Goal: Information Seeking & Learning: Find specific fact

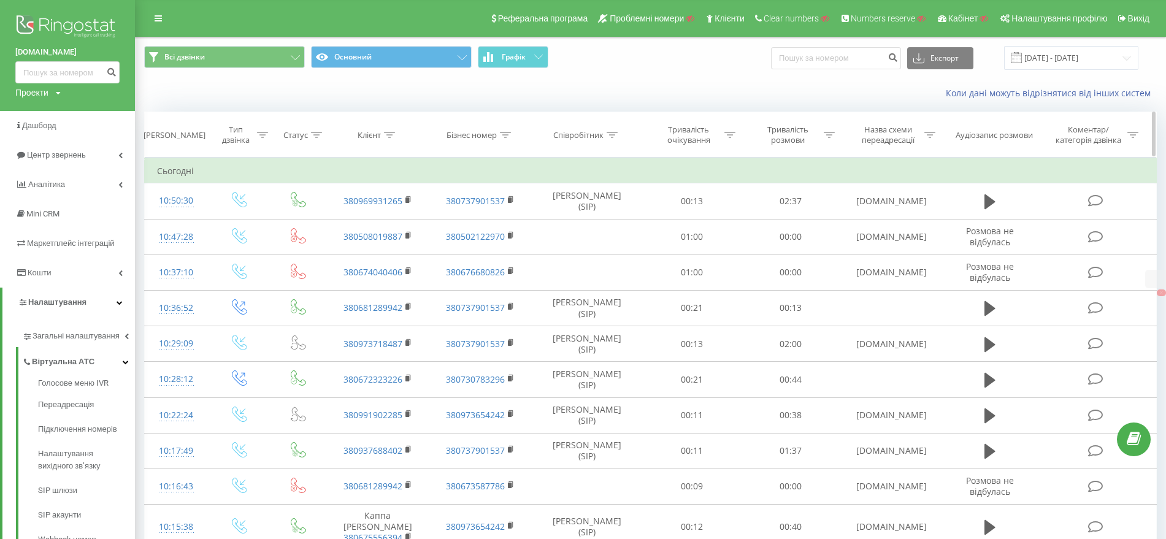
click at [929, 136] on icon at bounding box center [929, 135] width 11 height 6
click at [894, 215] on input "text" at bounding box center [891, 222] width 108 height 21
paste input "apk.hlr.ua"
click at [929, 243] on span "OK" at bounding box center [917, 246] width 34 height 19
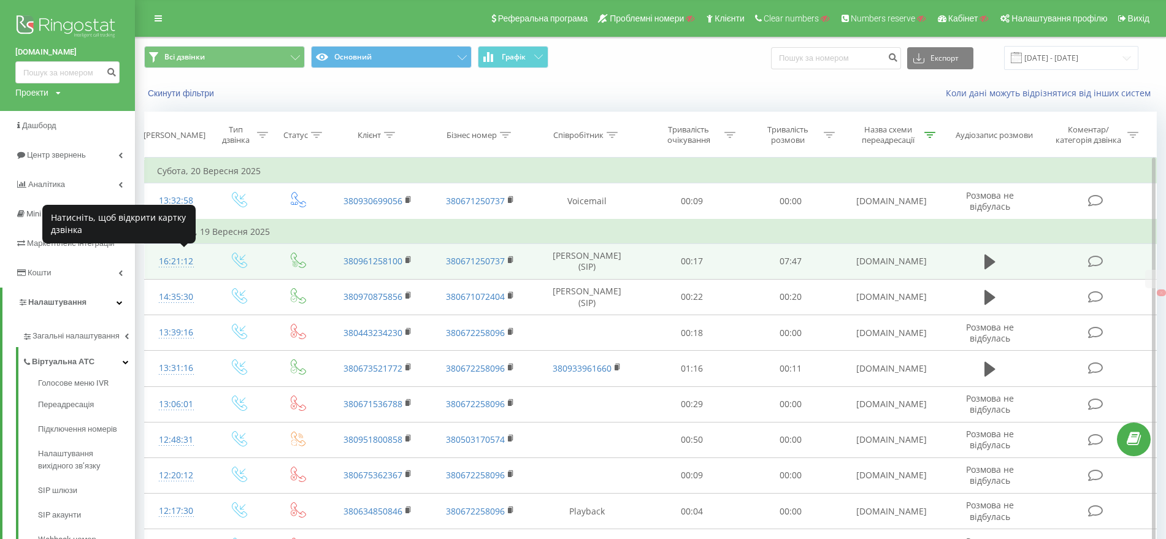
click at [177, 260] on div "16:21:12" at bounding box center [176, 262] width 39 height 24
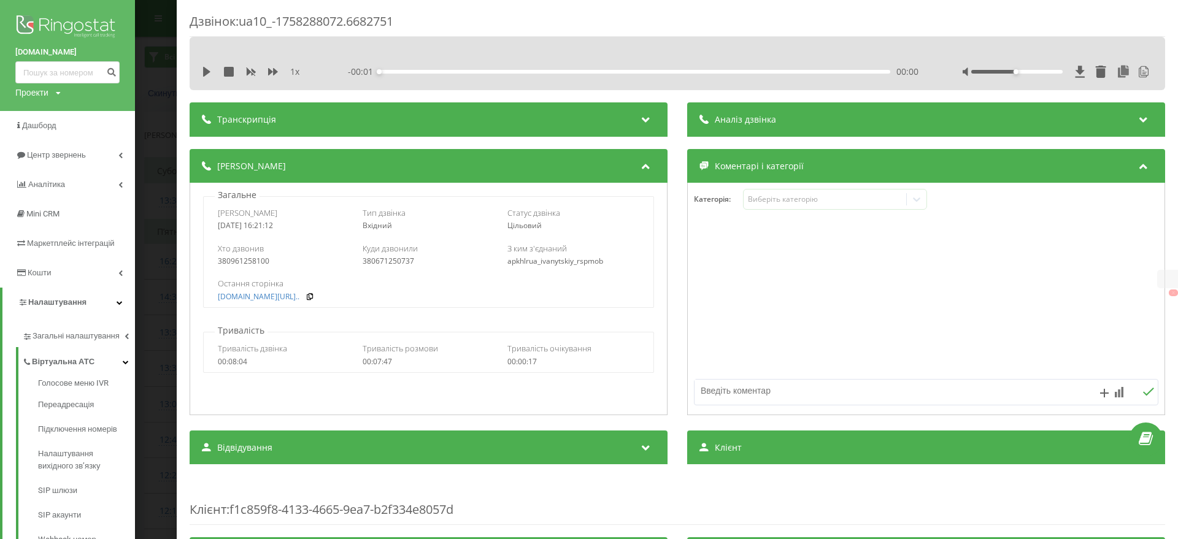
click at [153, 266] on div "Дзвінок : ua10_-1758288072.6682751 1 x - 00:01 00:00 00:00 Транскрипція Для AI-…" at bounding box center [589, 269] width 1178 height 539
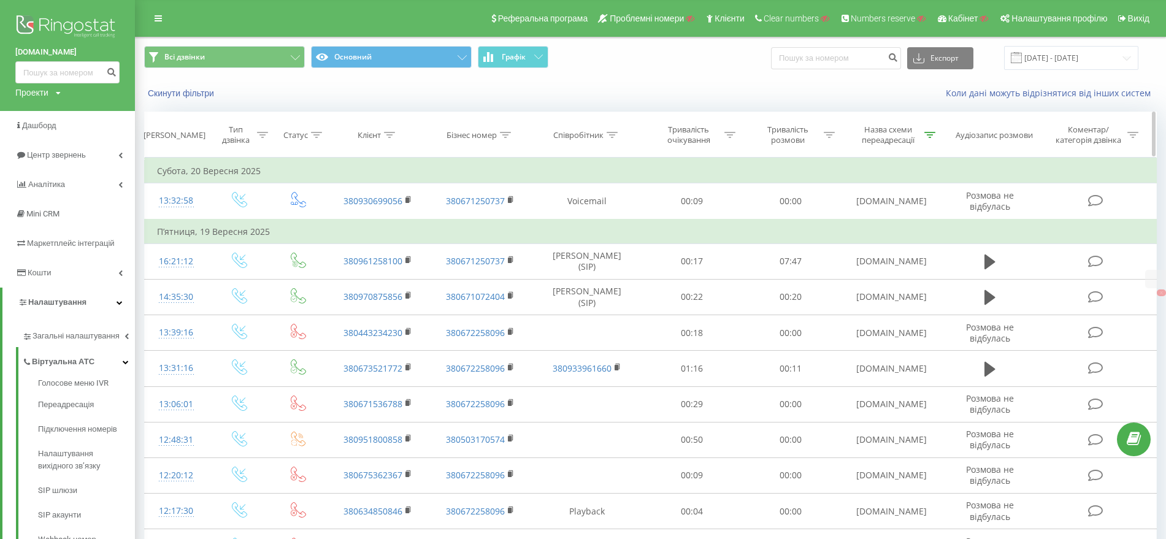
click at [931, 130] on div at bounding box center [929, 135] width 11 height 10
drag, startPoint x: 769, startPoint y: 222, endPoint x: 787, endPoint y: 240, distance: 25.6
paste input "industry"
type input "industry.hlr.ua"
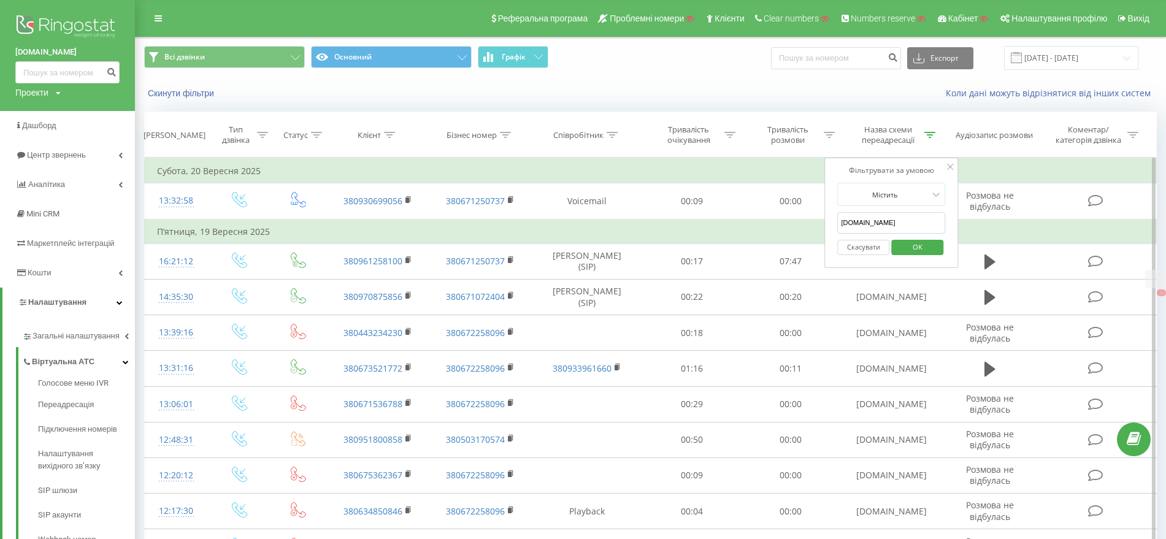
click at [923, 248] on span "OK" at bounding box center [917, 246] width 34 height 19
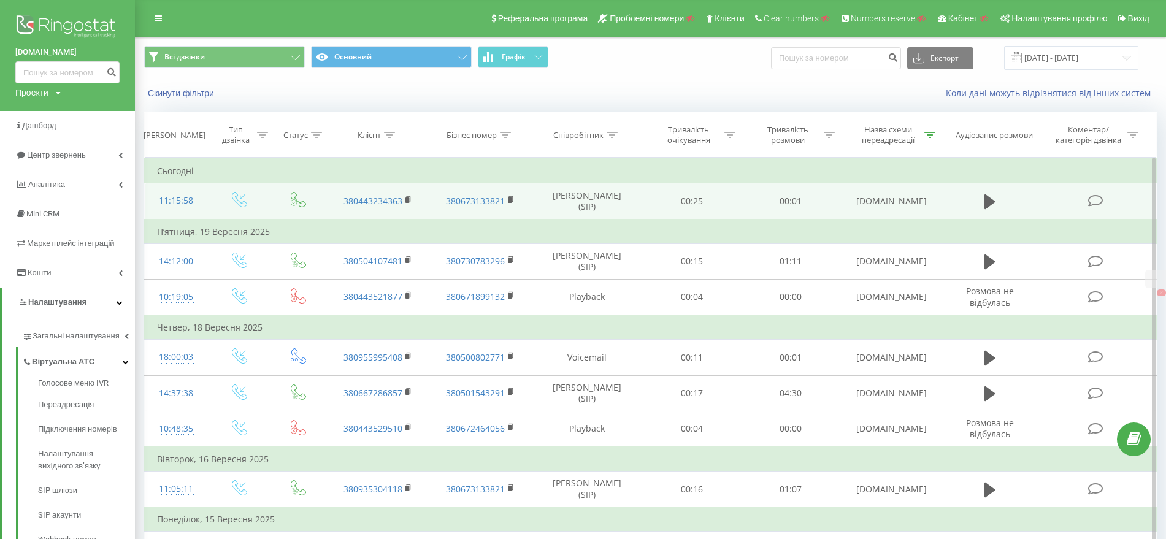
click at [172, 196] on div "11:15:58" at bounding box center [176, 201] width 39 height 24
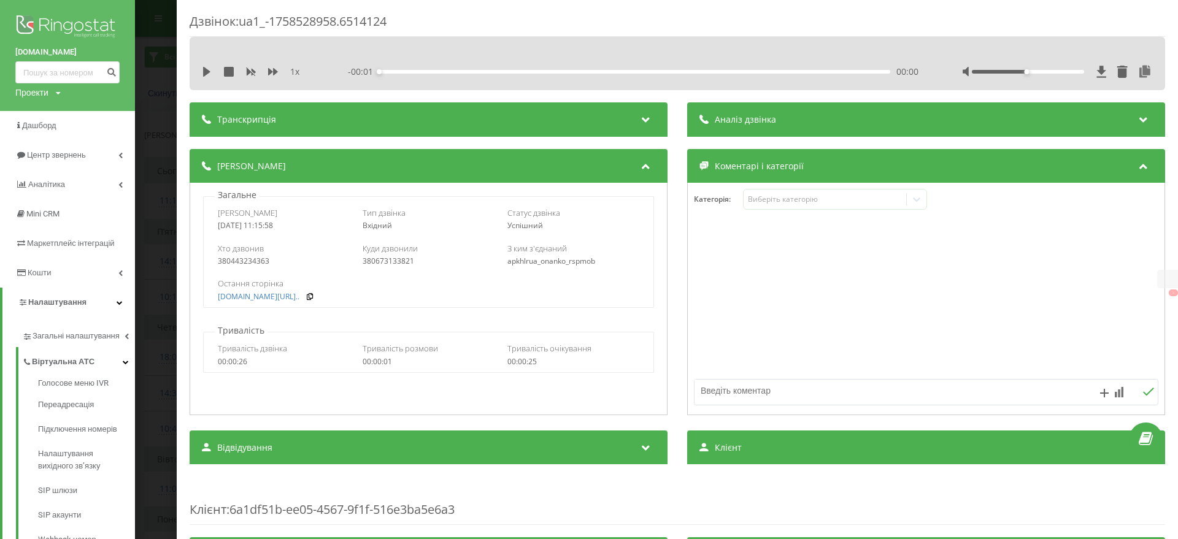
click at [164, 224] on div "Дзвінок : ua1_-1758528958.6514124 1 x - 00:01 00:00 00:00 Транскрипція Для AI-а…" at bounding box center [589, 269] width 1178 height 539
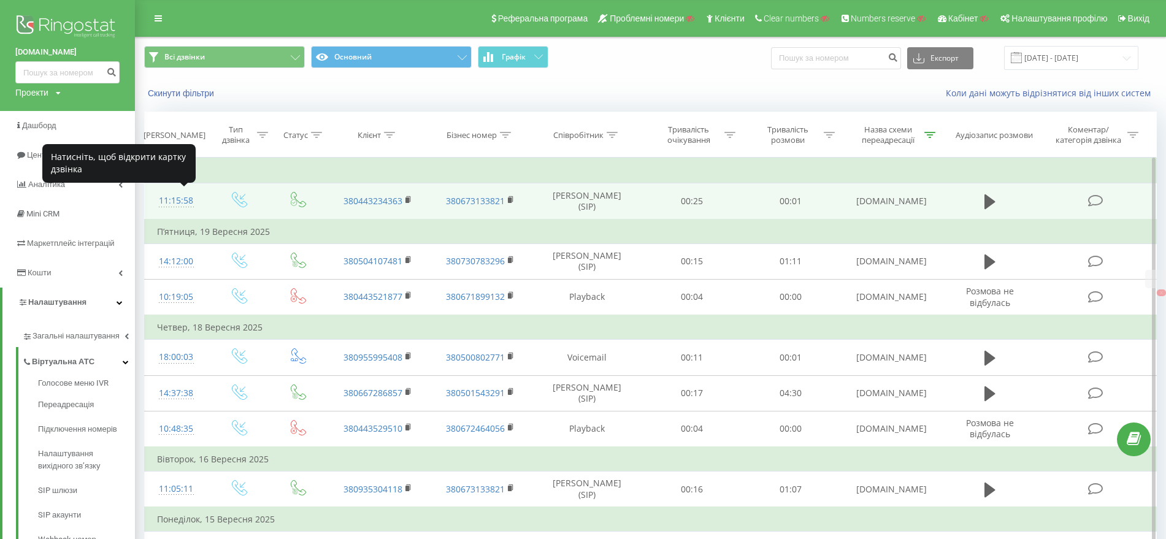
click at [194, 199] on div "11:15:58" at bounding box center [176, 201] width 39 height 24
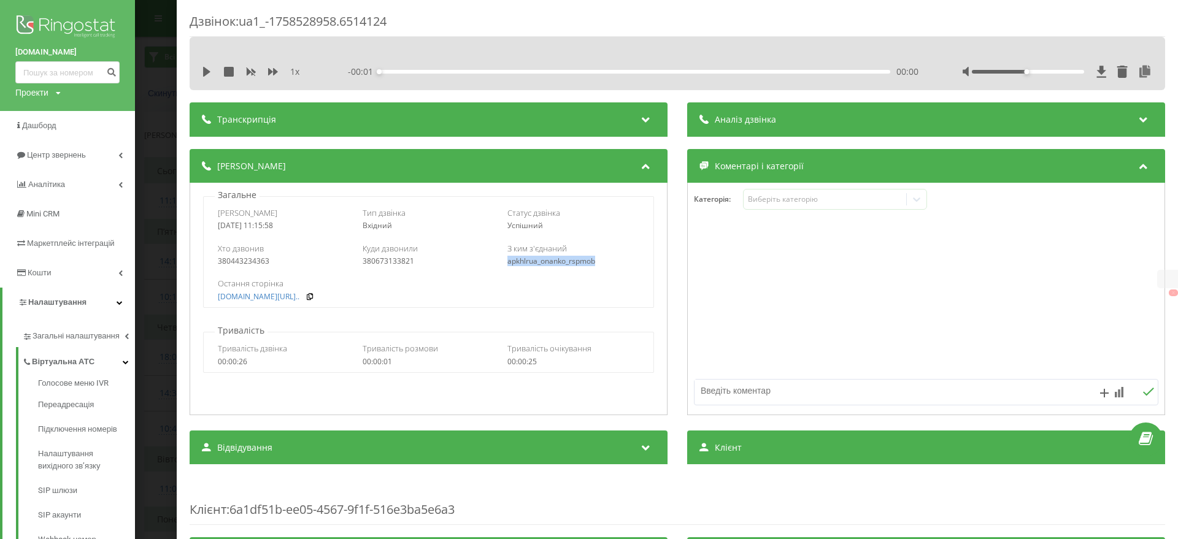
drag, startPoint x: 577, startPoint y: 257, endPoint x: 505, endPoint y: 257, distance: 71.8
click at [507, 257] on div "apkhlrua_onanko_rspmob" at bounding box center [573, 261] width 132 height 9
copy div "apkhlrua_onanko_rspmob"
click at [152, 207] on div "Дзвінок : ua1_-1758528958.6514124 1 x - 00:01 00:00 00:00 Транскрипція Для AI-а…" at bounding box center [589, 269] width 1178 height 539
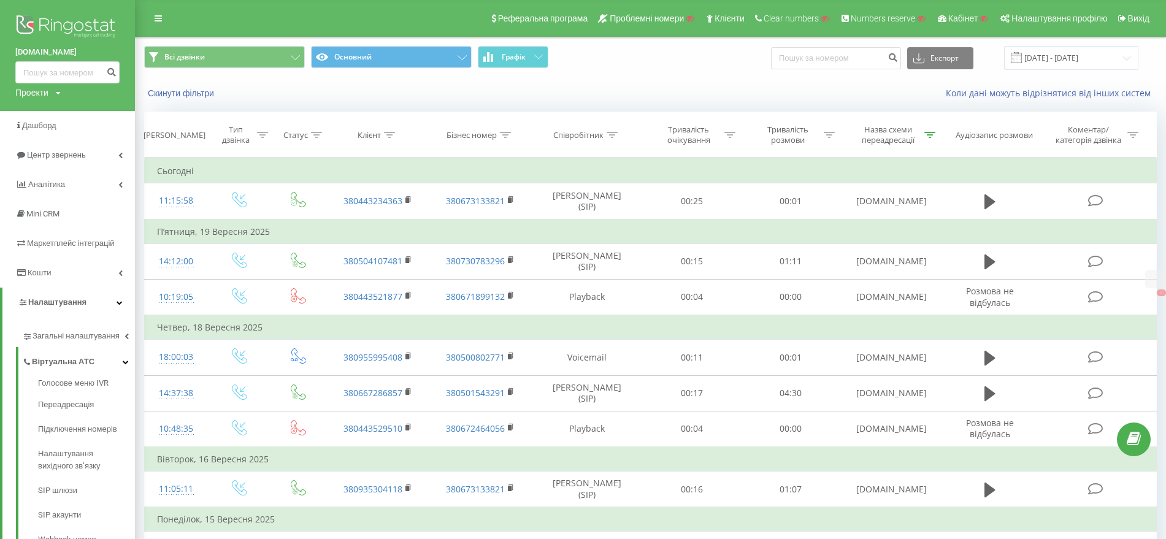
click at [676, 66] on div "Всі дзвінки Основний Графік Експорт .csv .xls .xlsx 22.08.2025 - 22.09.2025" at bounding box center [650, 58] width 1013 height 24
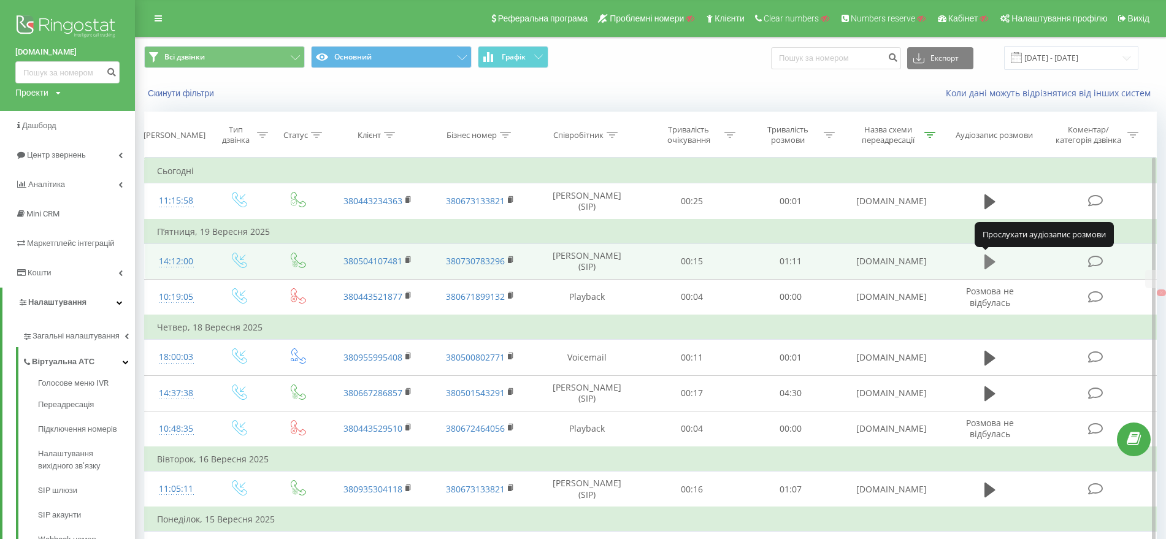
click at [994, 255] on icon at bounding box center [989, 261] width 11 height 17
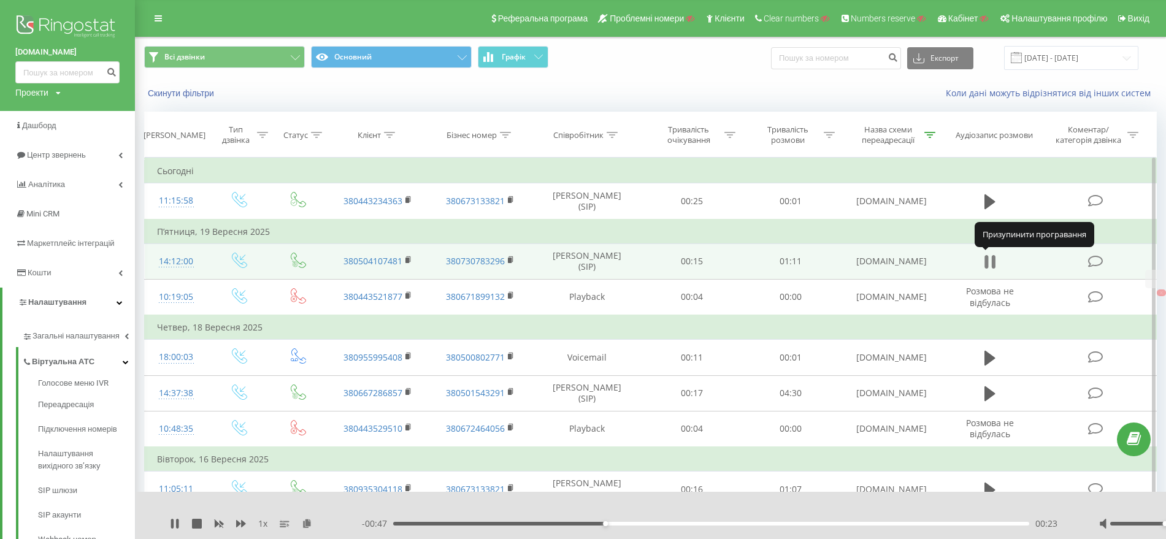
click at [991, 257] on icon at bounding box center [989, 261] width 11 height 17
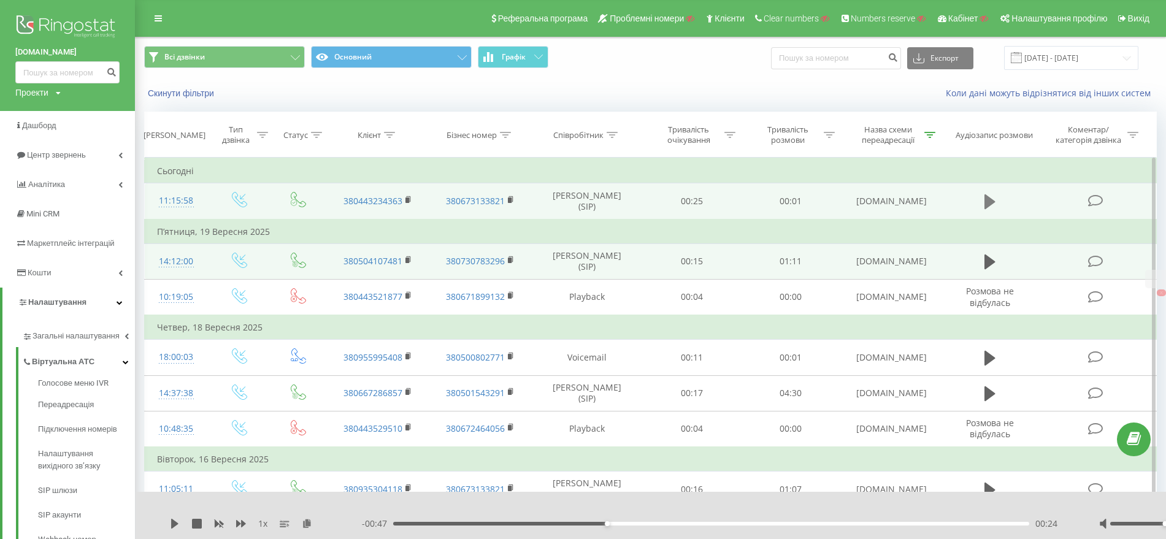
click at [995, 194] on icon at bounding box center [989, 201] width 11 height 17
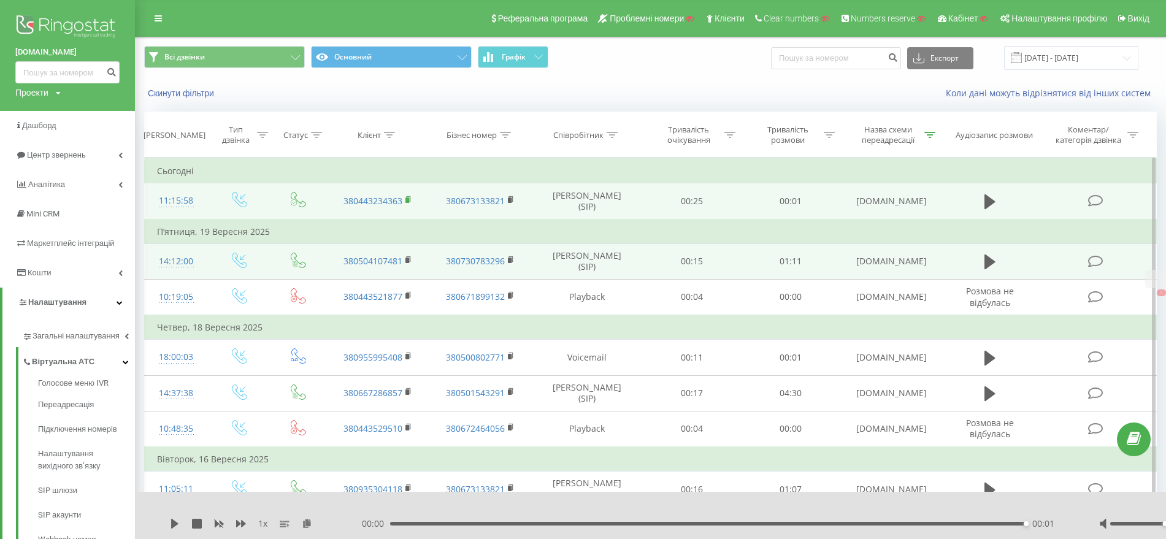
click at [407, 198] on rect at bounding box center [407, 200] width 4 height 6
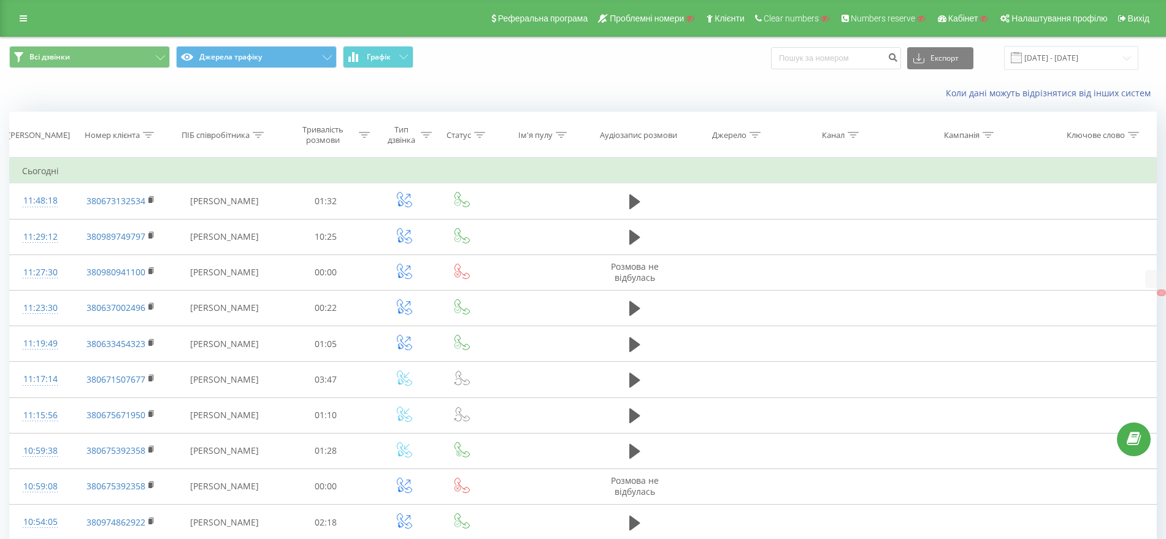
click at [251, 68] on span "Всі дзвінки Джерела трафіку Графік" at bounding box center [291, 58] width 565 height 24
click at [205, 55] on button "Джерела трафіку" at bounding box center [256, 57] width 161 height 22
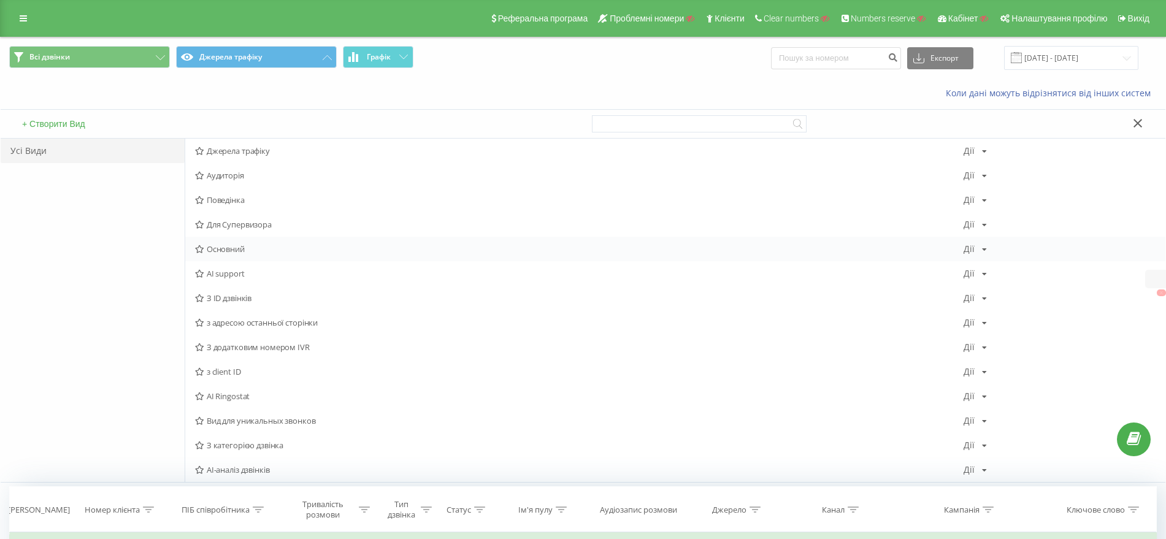
click at [223, 245] on span "Основний" at bounding box center [579, 249] width 768 height 9
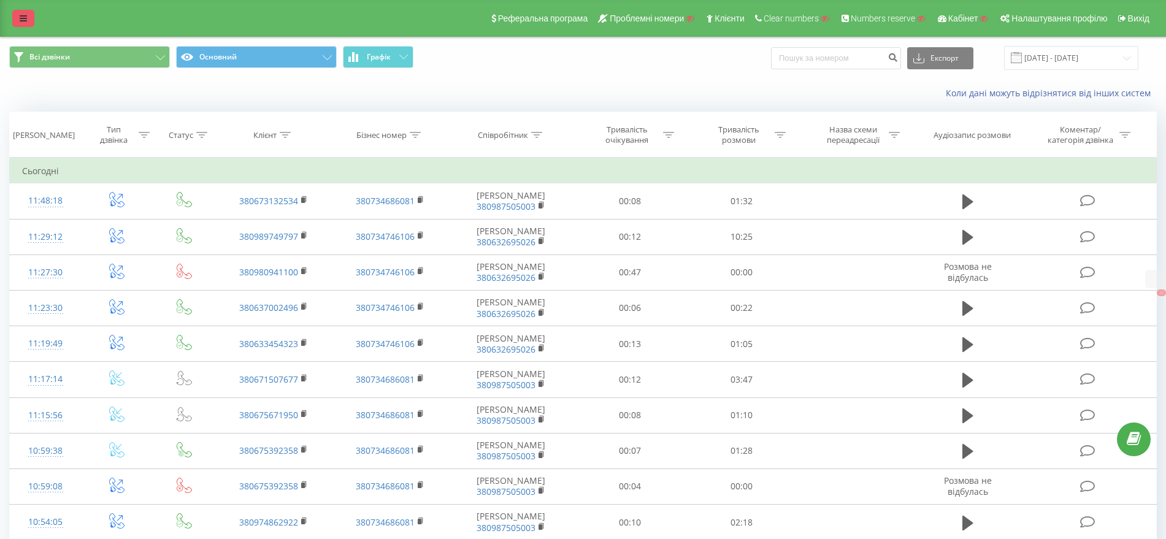
click at [19, 17] on link at bounding box center [23, 18] width 22 height 17
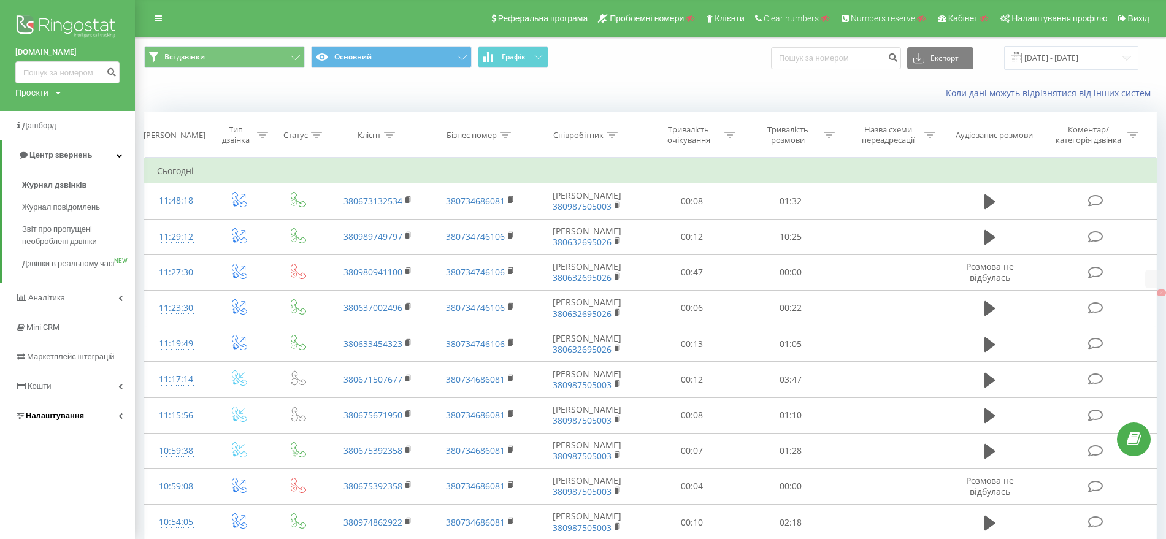
click at [42, 420] on link "Налаштування" at bounding box center [67, 415] width 135 height 29
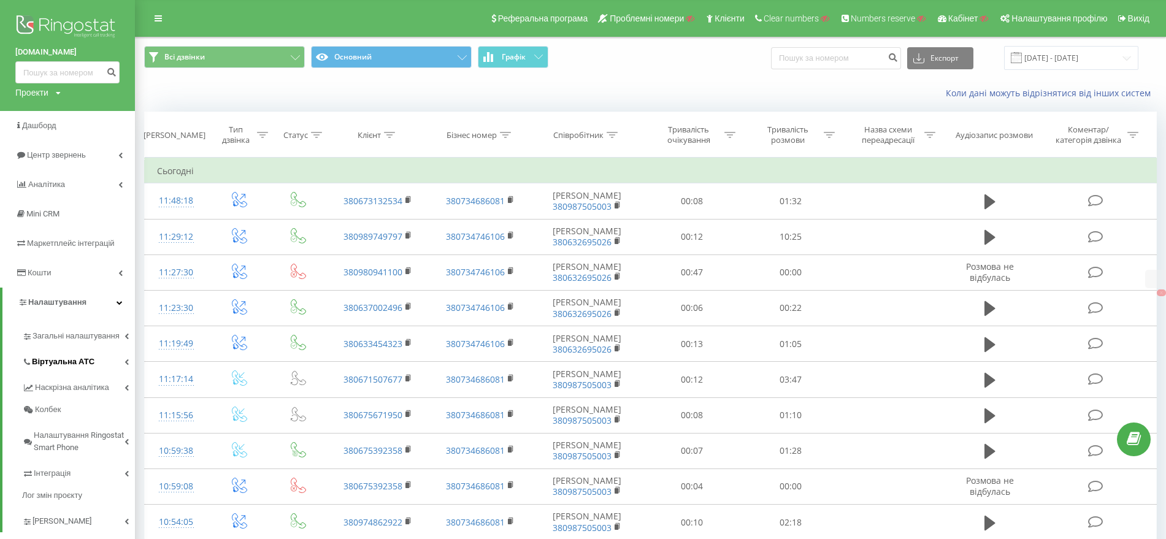
click at [53, 352] on link "Віртуальна АТС" at bounding box center [78, 360] width 113 height 26
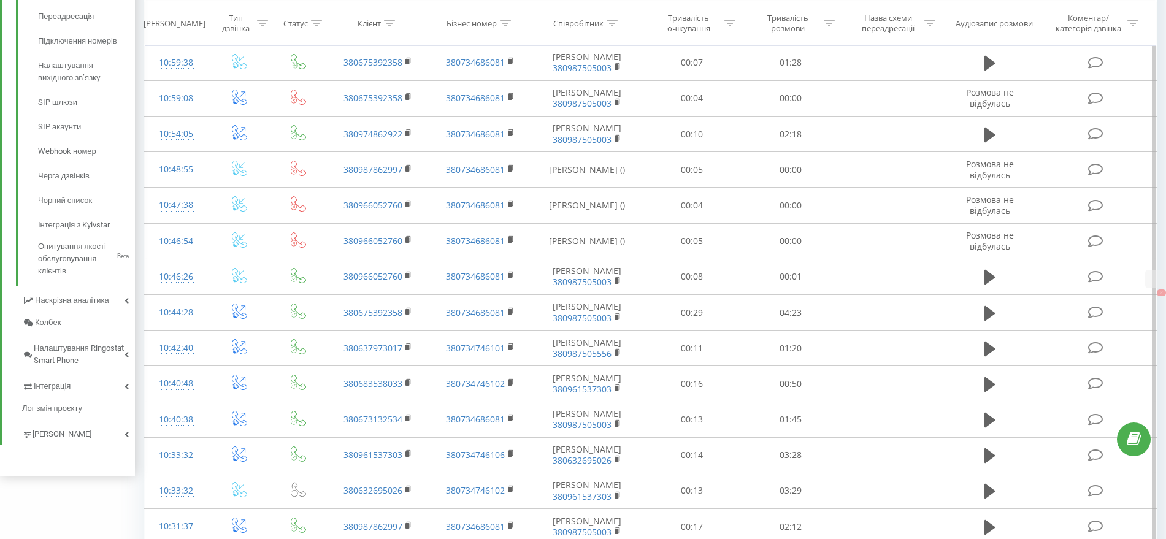
scroll to position [474, 0]
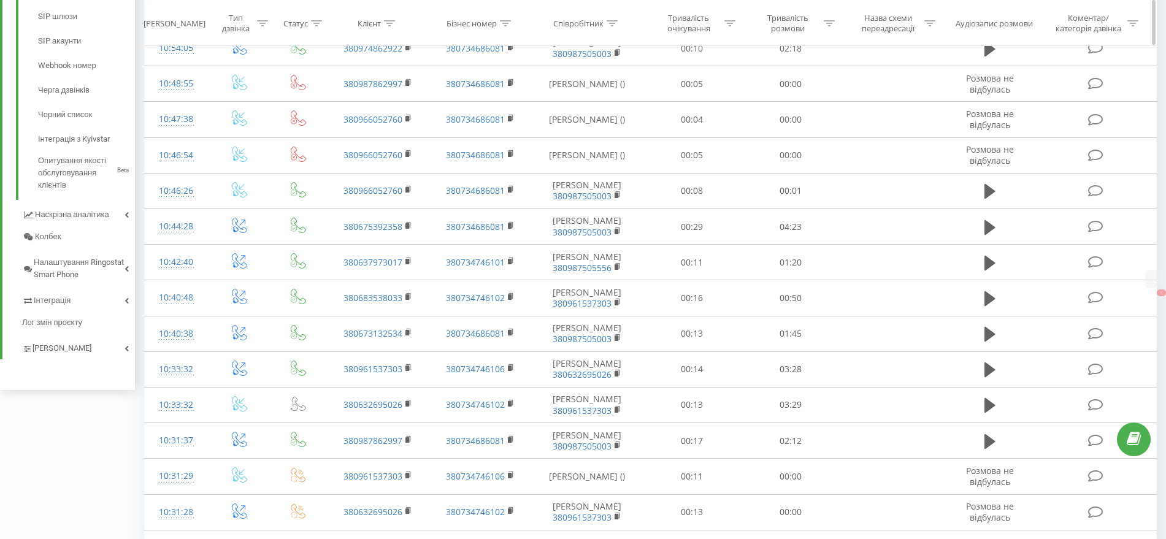
click at [393, 18] on div at bounding box center [389, 23] width 11 height 10
click at [390, 109] on input "text" at bounding box center [378, 110] width 108 height 21
paste input "0961537303"
drag, startPoint x: 389, startPoint y: 120, endPoint x: 398, endPoint y: 139, distance: 21.1
click at [398, 139] on span "OK" at bounding box center [403, 134] width 34 height 19
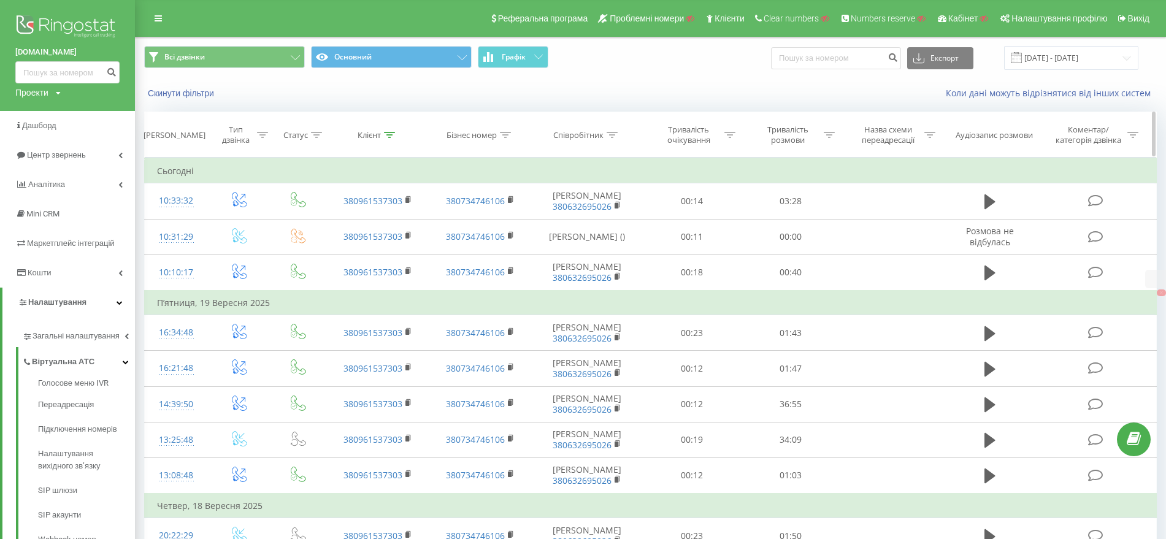
click at [391, 130] on div at bounding box center [389, 135] width 11 height 10
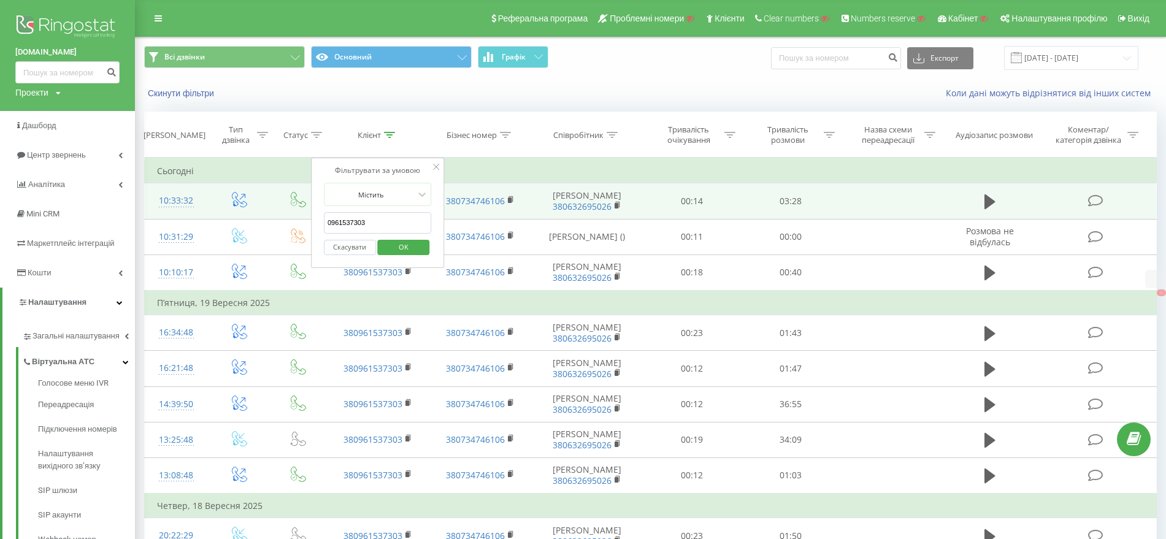
drag, startPoint x: 393, startPoint y: 221, endPoint x: 170, endPoint y: 202, distance: 223.4
paste input "380 63 269 50 26"
type input "380632695026"
click button "OK" at bounding box center [404, 247] width 52 height 15
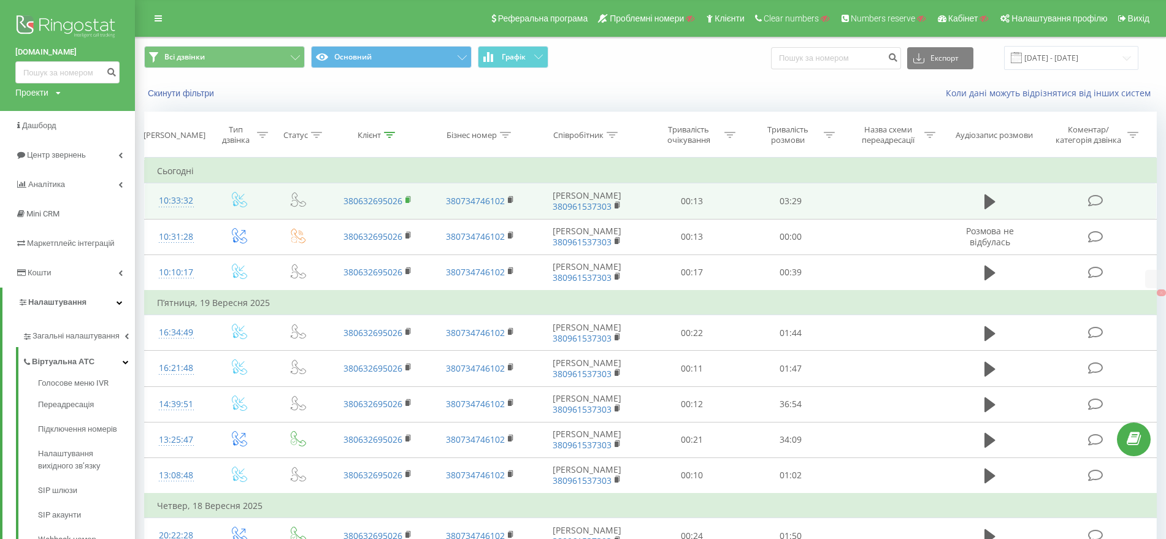
click at [405, 203] on icon at bounding box center [408, 200] width 7 height 9
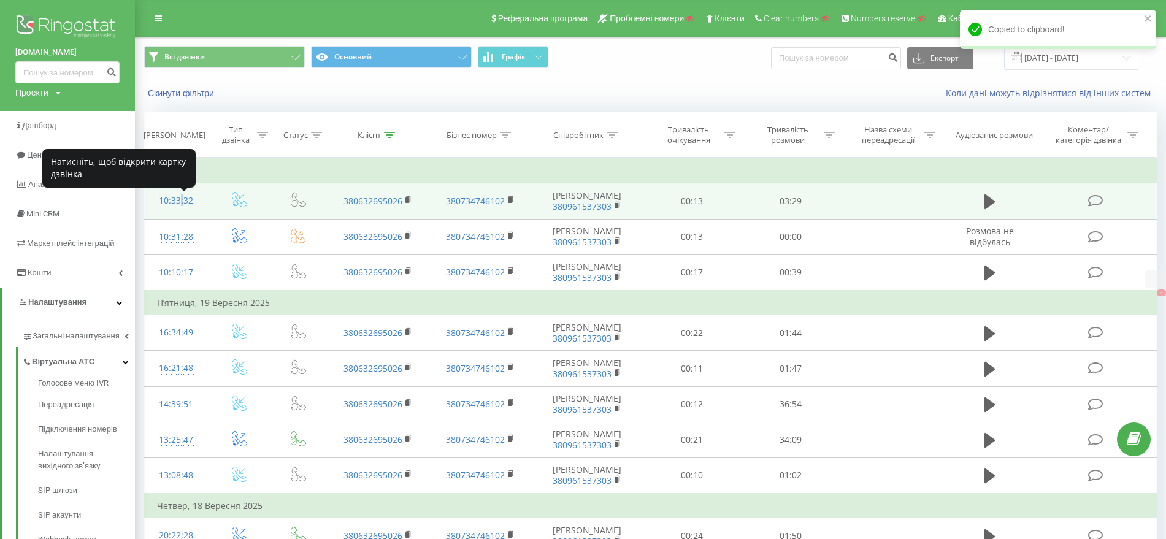
drag, startPoint x: 178, startPoint y: 202, endPoint x: 185, endPoint y: 201, distance: 6.4
click at [179, 202] on div "10:33:32" at bounding box center [176, 201] width 39 height 24
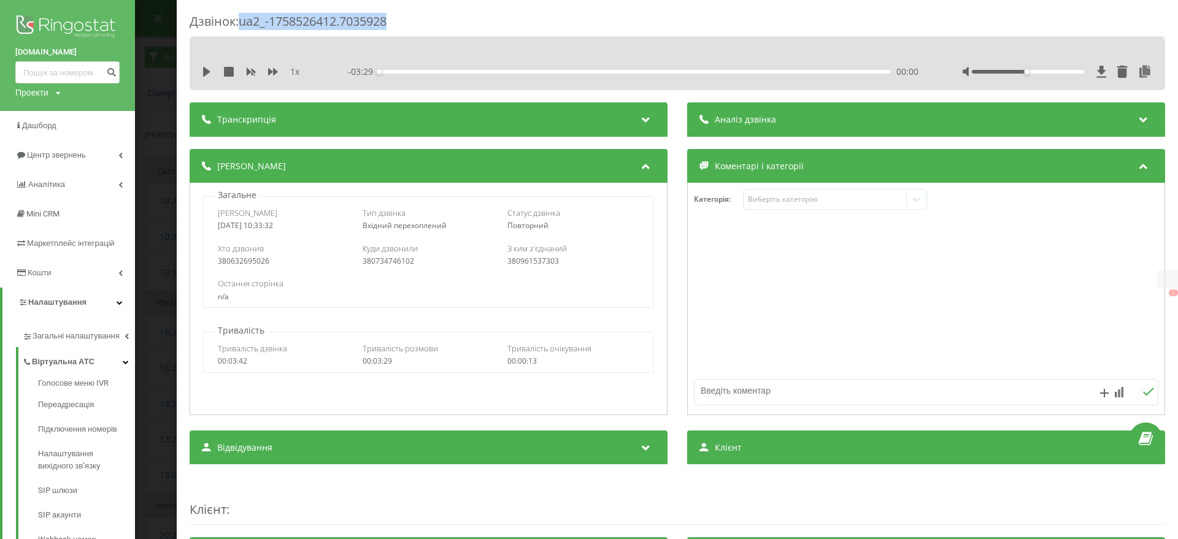
drag, startPoint x: 416, startPoint y: 18, endPoint x: 244, endPoint y: 22, distance: 172.4
click at [244, 22] on div "Дзвінок : ua2_-1758526412.7035928" at bounding box center [677, 25] width 975 height 24
copy div "ua2_-1758526412.7035928"
click at [75, 342] on span "Загальні налаштування" at bounding box center [79, 342] width 92 height 25
click at [167, 318] on div "Дзвінок : ua2_-1758526412.7035928 1 x - 03:29 00:00 00:00 Транскрипція Для AI-а…" at bounding box center [589, 269] width 1178 height 539
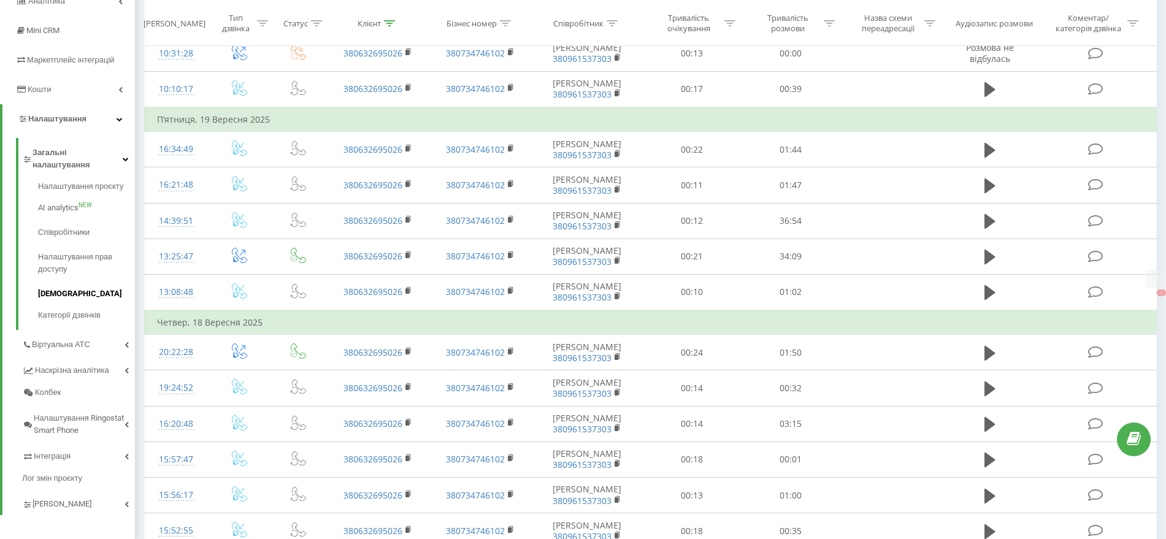
scroll to position [230, 0]
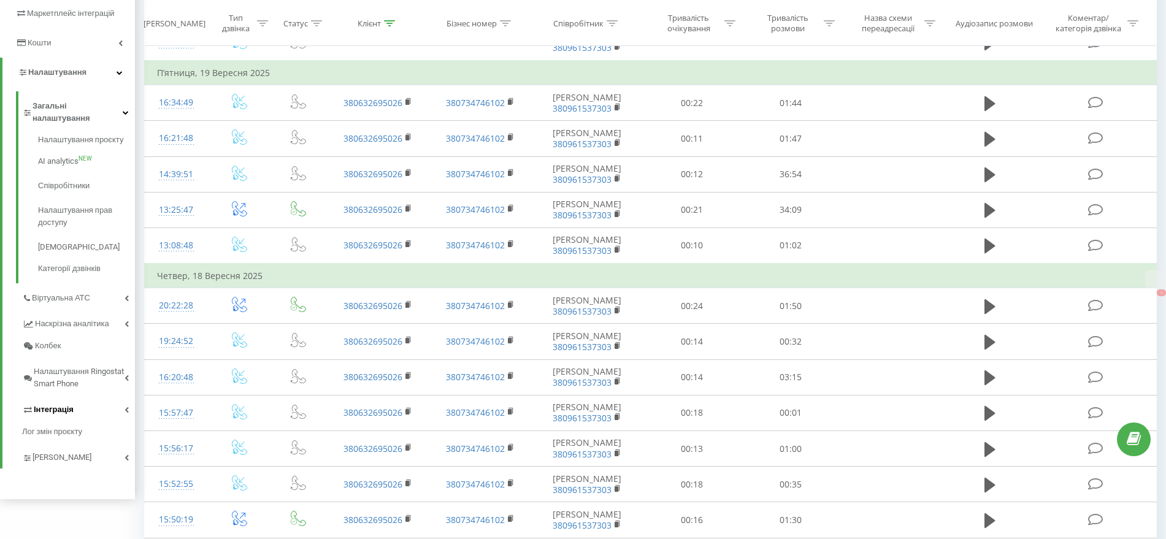
click at [54, 404] on span "Інтеграція" at bounding box center [54, 410] width 40 height 12
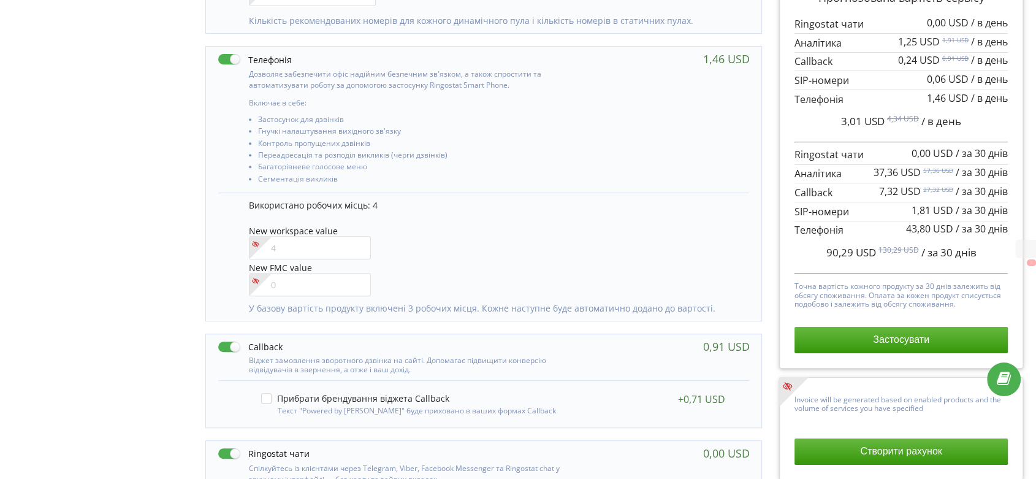
scroll to position [613, 0]
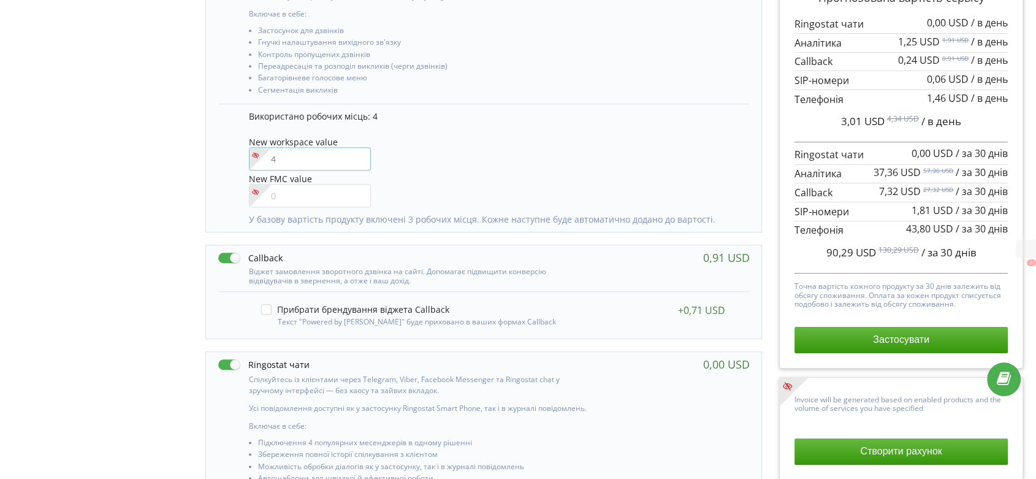
click at [309, 159] on input"] "number" at bounding box center [310, 158] width 122 height 23
type input"] "5"
click at [56, 148] on div "Управління продуктами проєкту Оберіть продукти: Чим більше продуктів ви підключ…" at bounding box center [518, 74] width 1028 height 1201
